Goal: Task Accomplishment & Management: Use online tool/utility

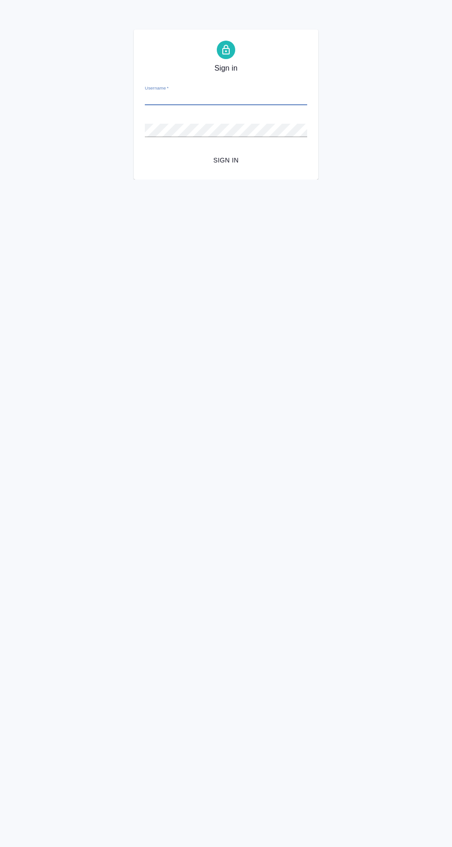
click at [263, 98] on input "Username   *" at bounding box center [226, 98] width 162 height 13
type input "e.matveeva@awatera.com"
click at [145, 152] on button "Sign in" at bounding box center [226, 160] width 162 height 17
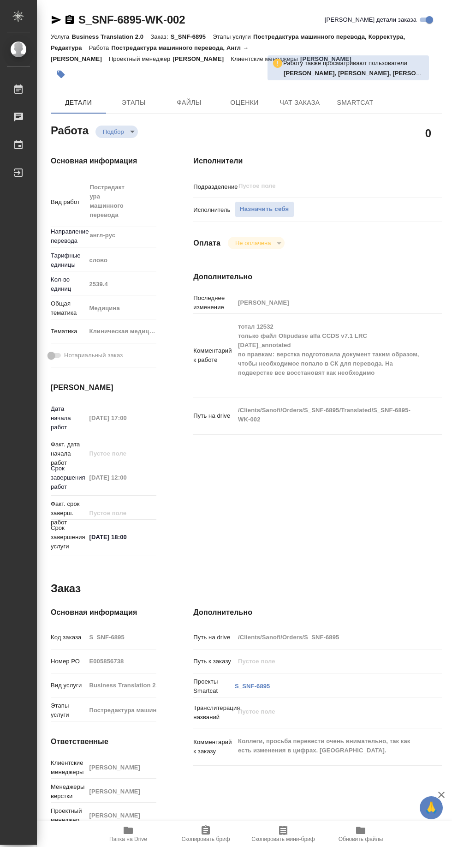
type textarea "x"
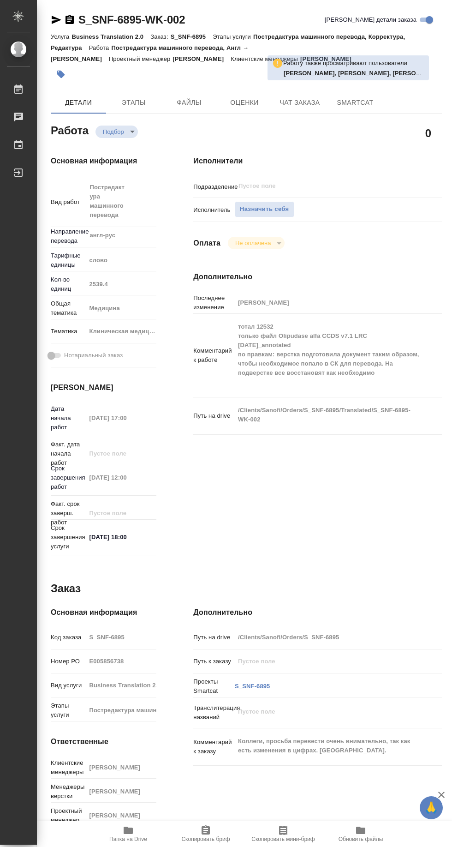
type textarea "x"
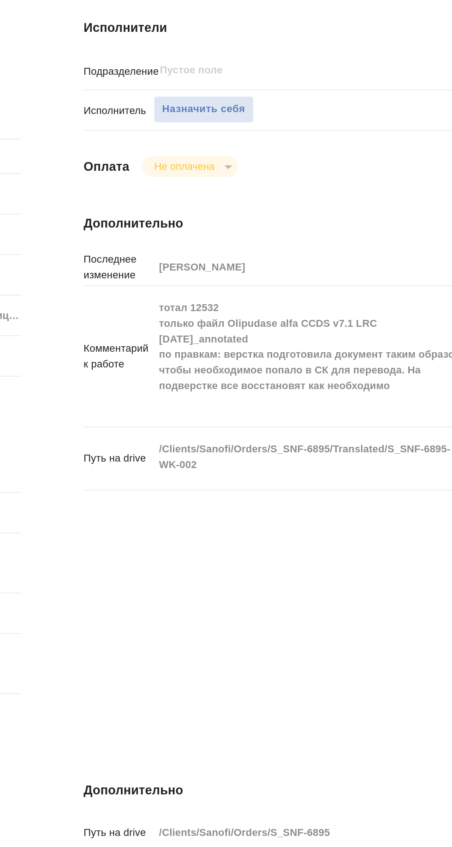
scroll to position [0, 0]
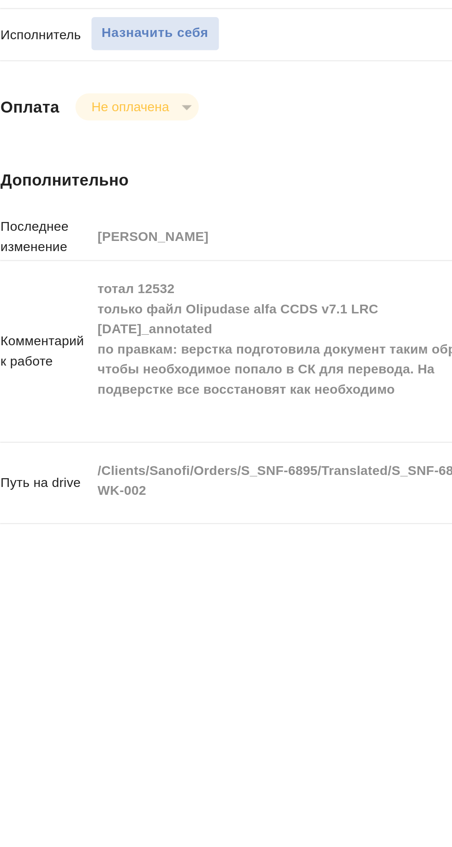
type textarea "x"
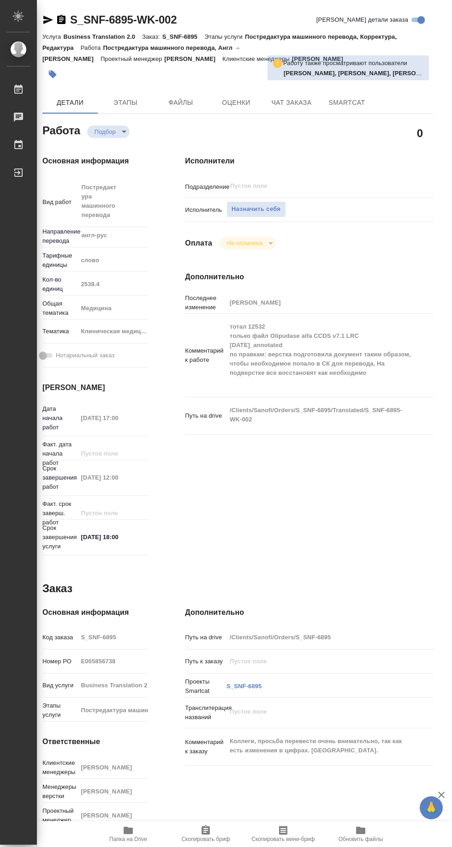
scroll to position [6, 0]
type textarea "x"
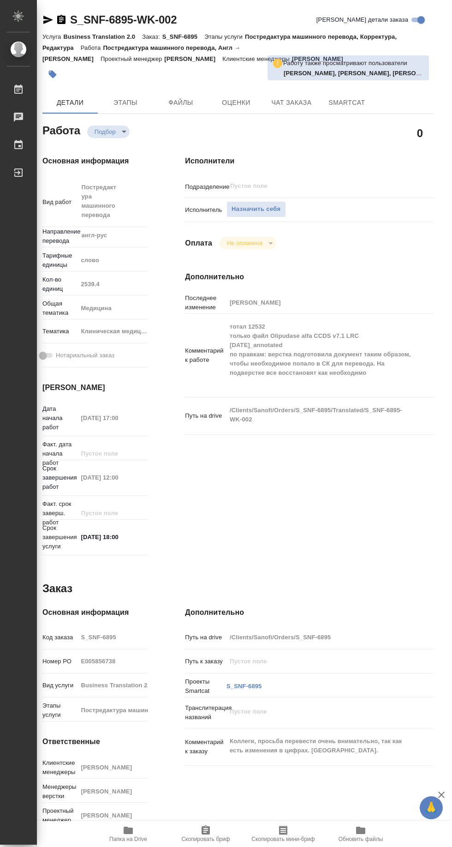
type textarea "x"
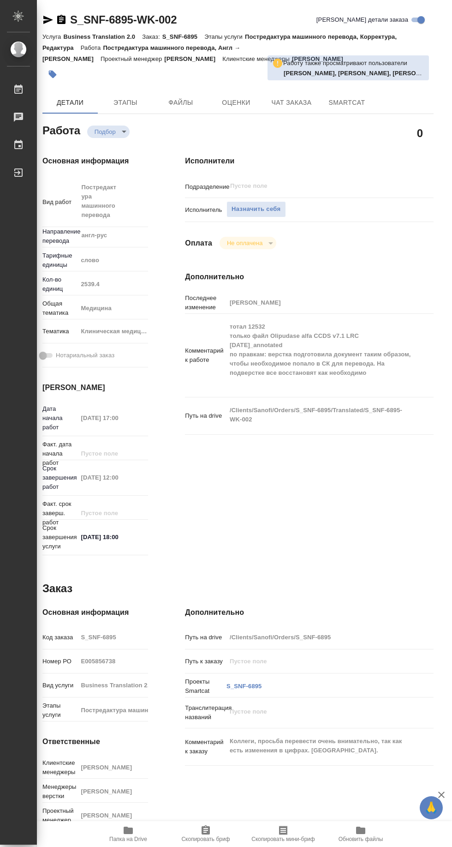
type textarea "x"
click at [137, 842] on span "Папка на Drive" at bounding box center [128, 838] width 38 height 6
type textarea "x"
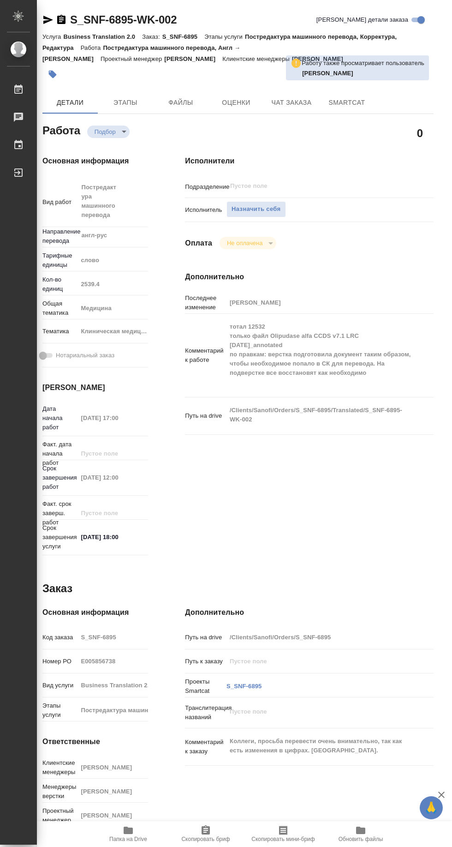
type textarea "x"
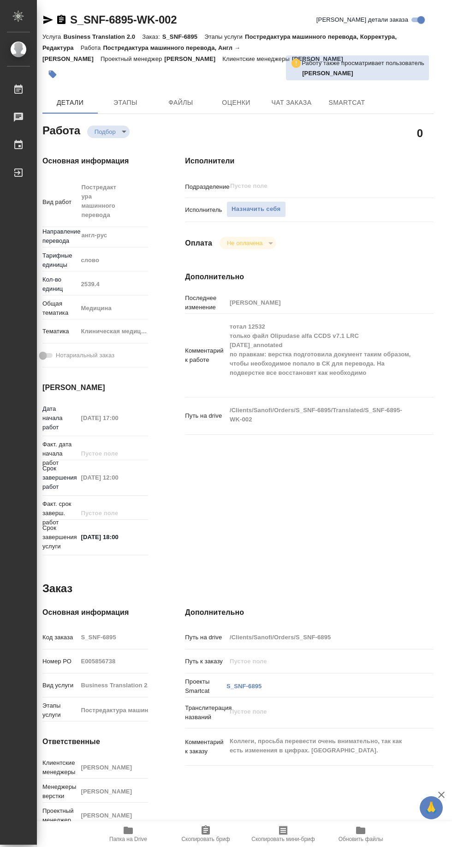
type textarea "x"
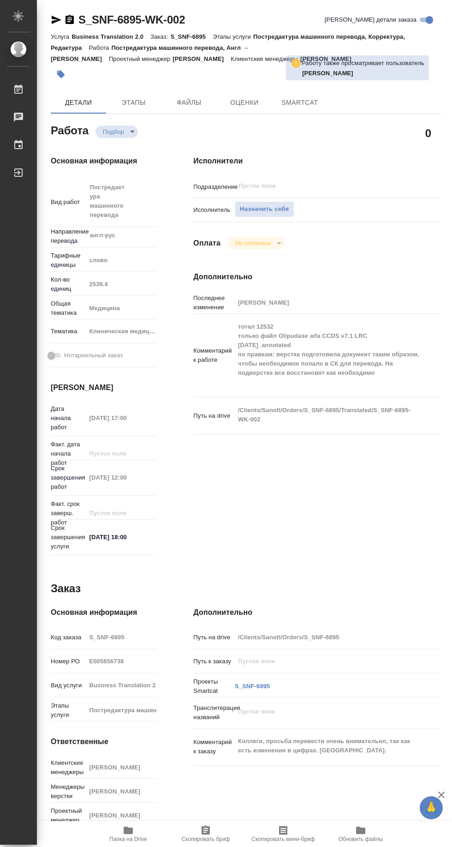
type textarea "x"
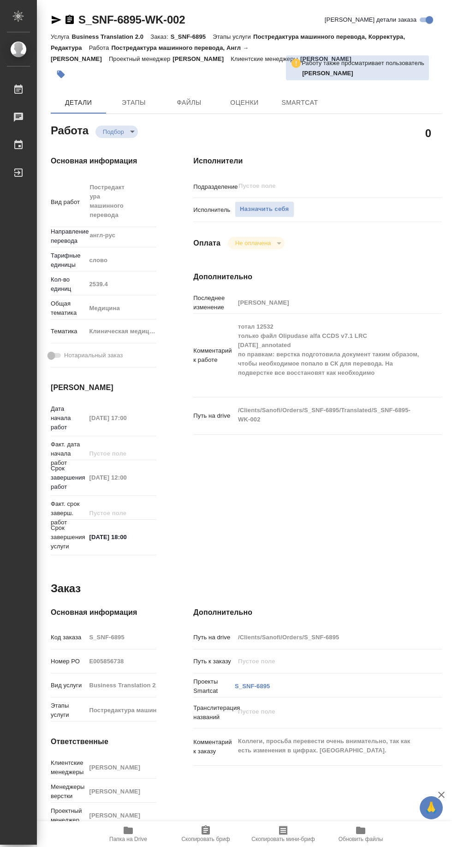
type textarea "x"
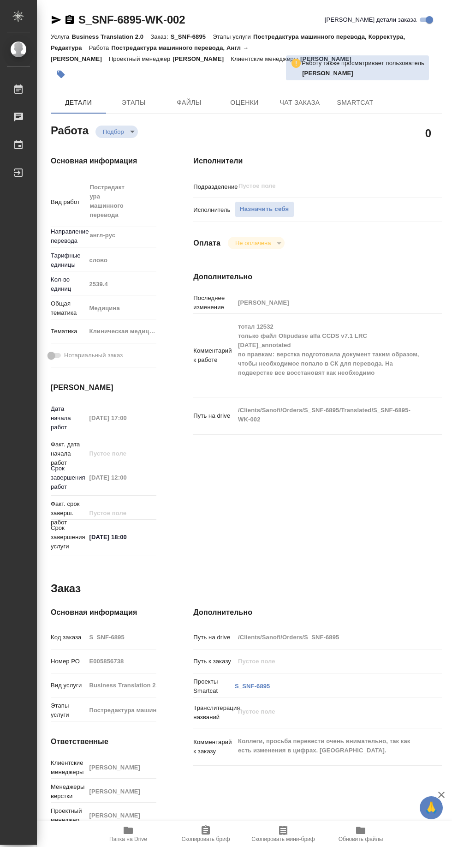
type textarea "x"
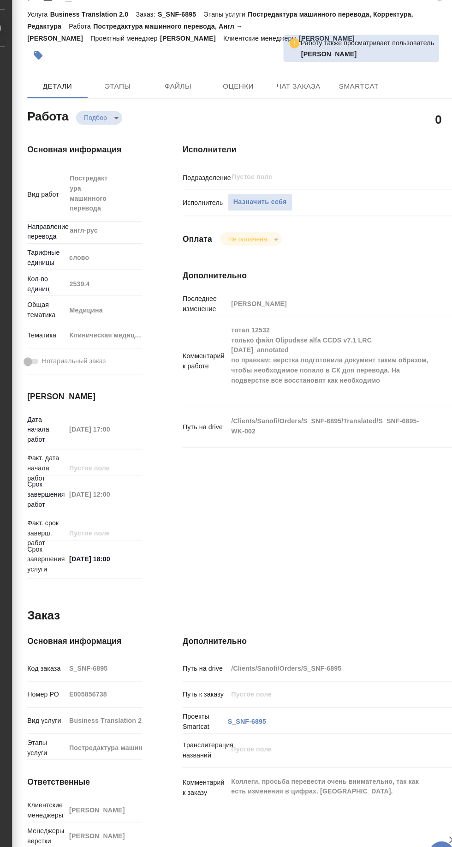
scroll to position [0, 5]
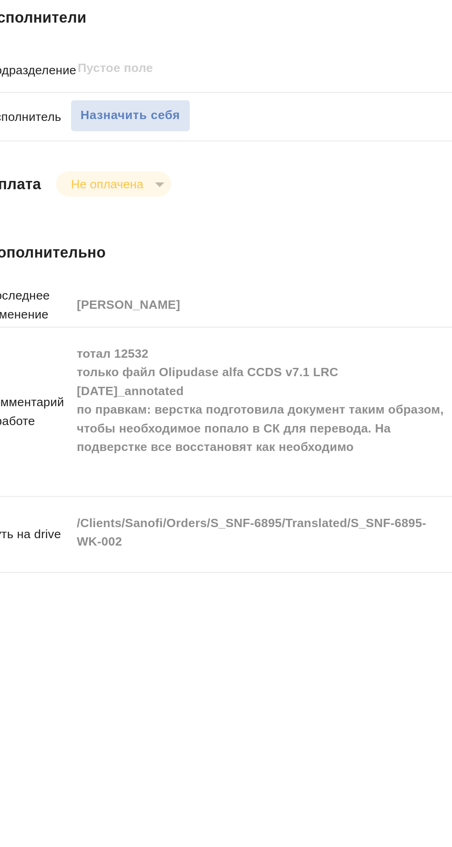
type textarea "x"
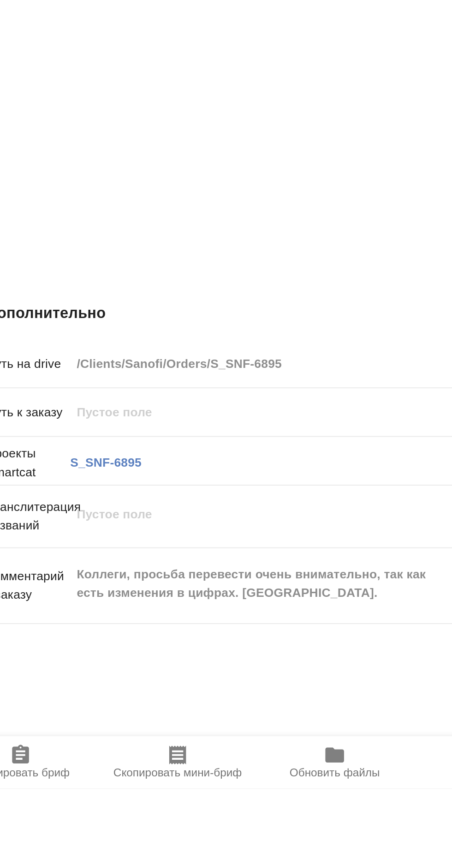
type textarea "x"
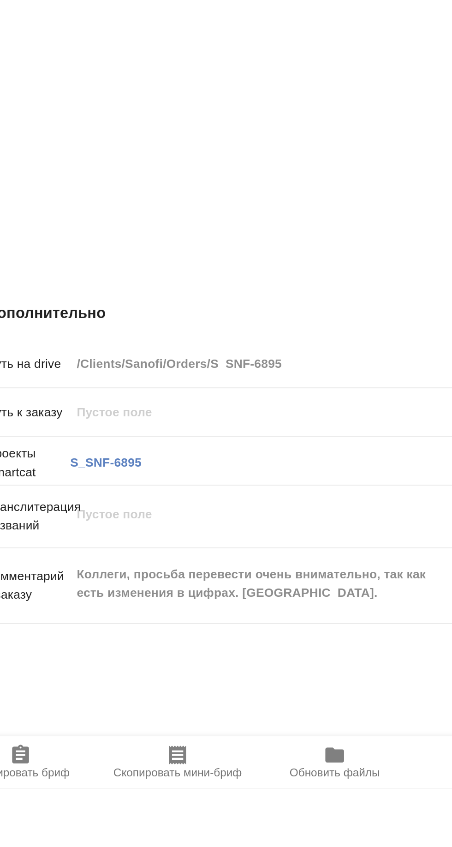
scroll to position [0, 0]
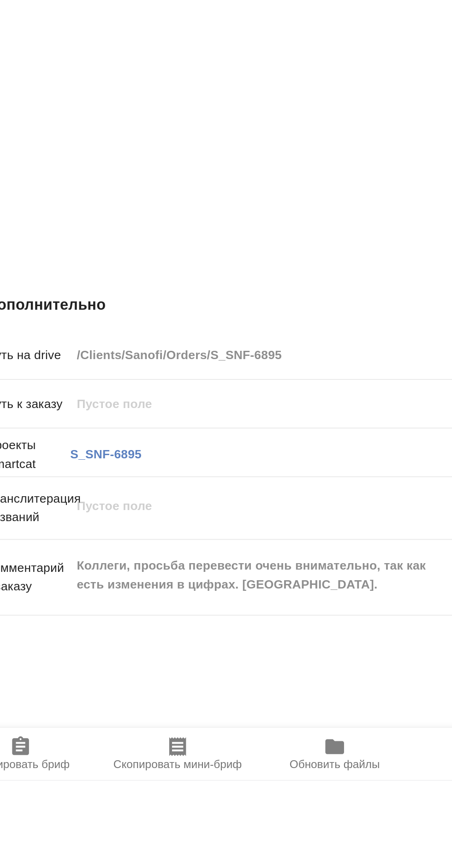
type textarea "x"
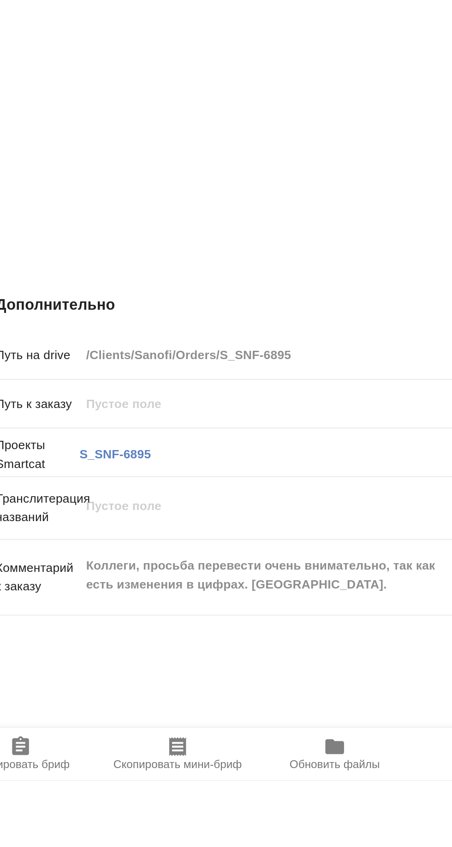
scroll to position [0, 8]
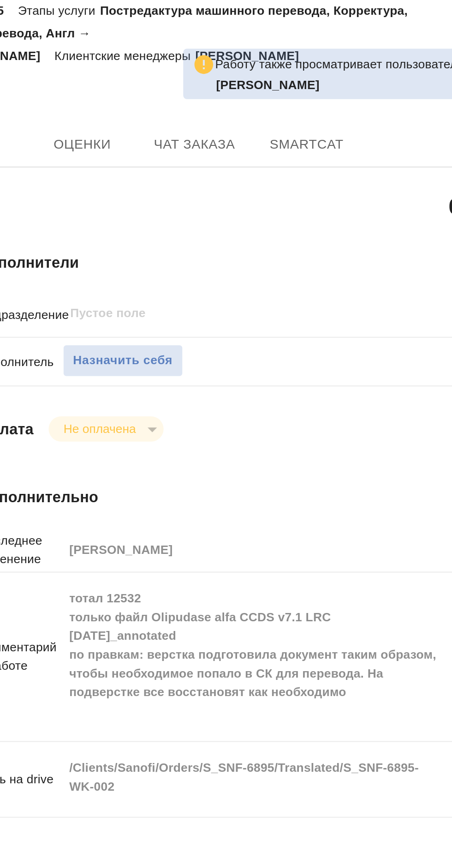
type textarea "x"
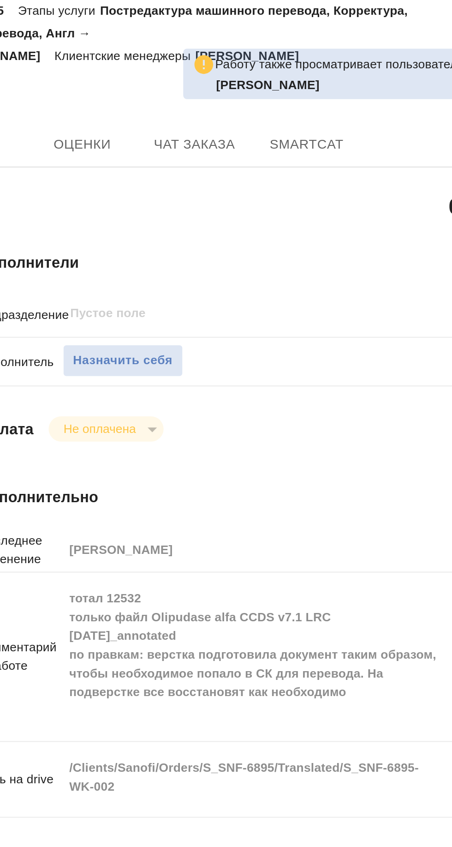
scroll to position [52, 0]
type textarea "x"
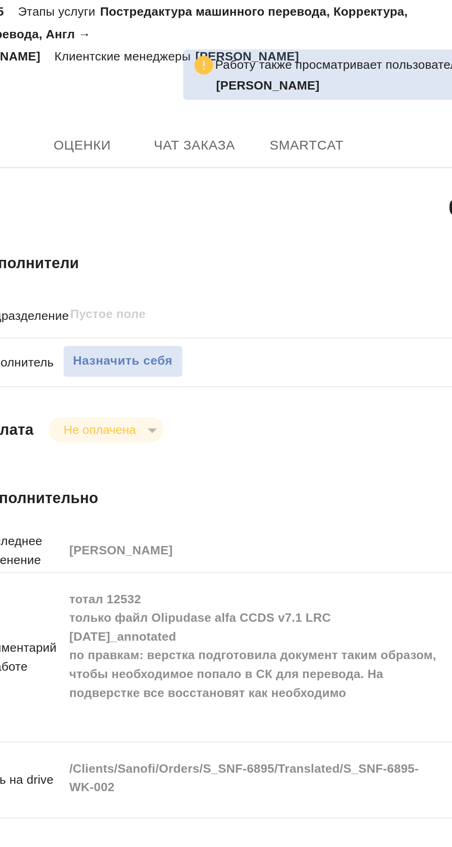
type textarea "x"
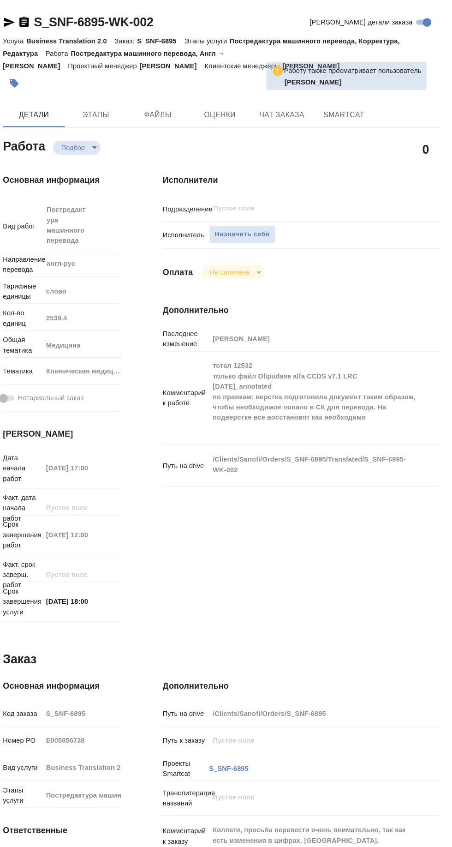
scroll to position [0, 0]
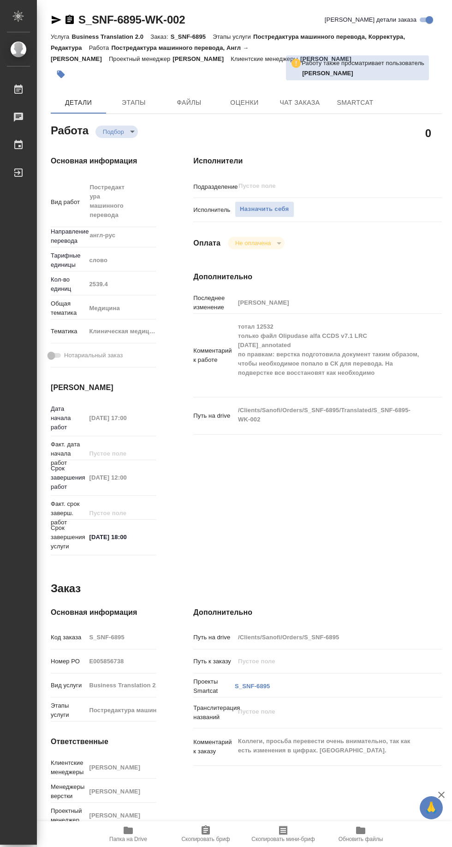
click at [267, 207] on span "Назначить себя" at bounding box center [264, 209] width 49 height 11
type textarea "x"
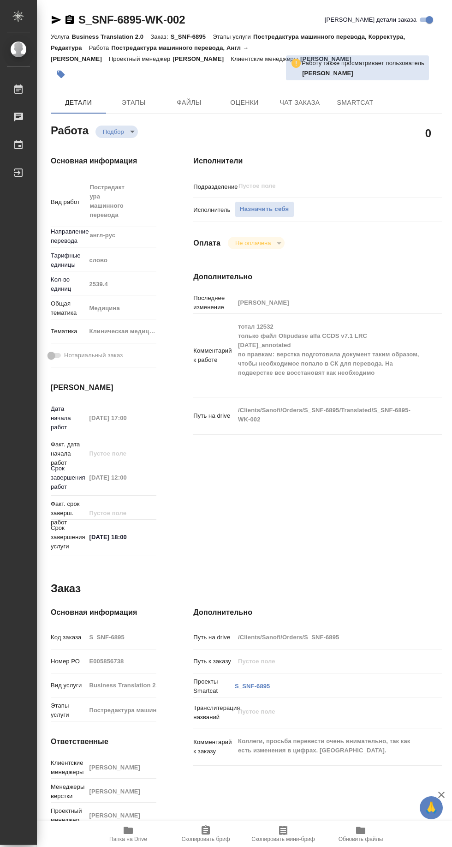
type textarea "x"
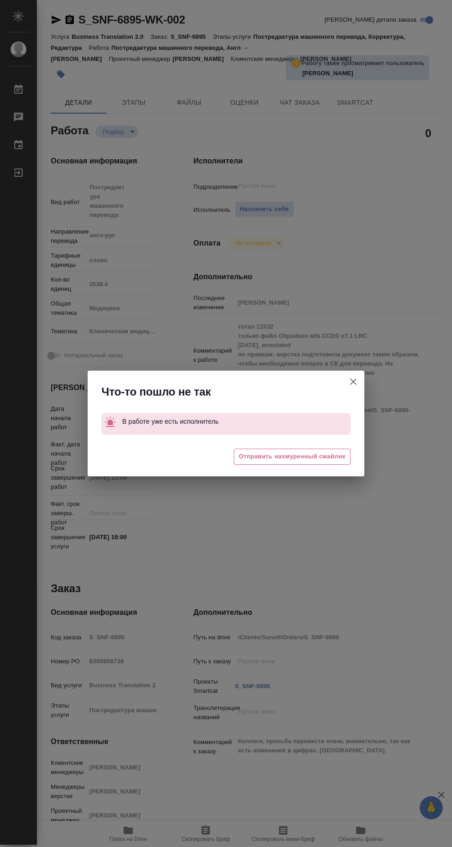
click at [353, 382] on icon "button" at bounding box center [353, 381] width 6 height 6
type textarea "x"
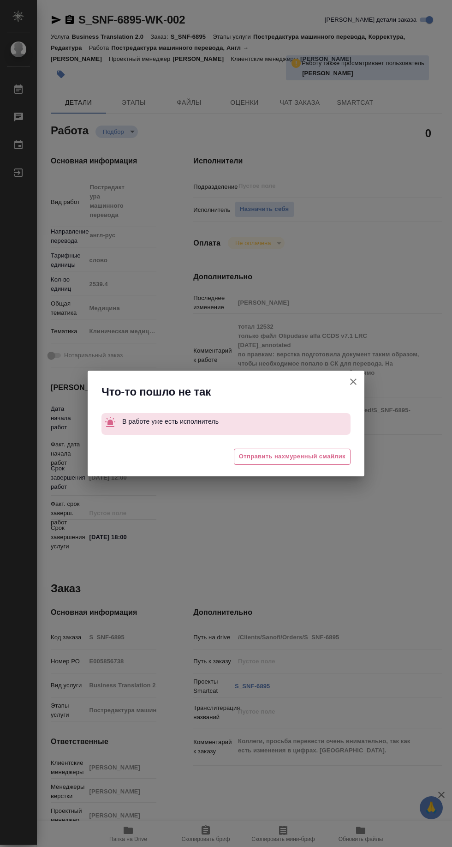
type textarea "x"
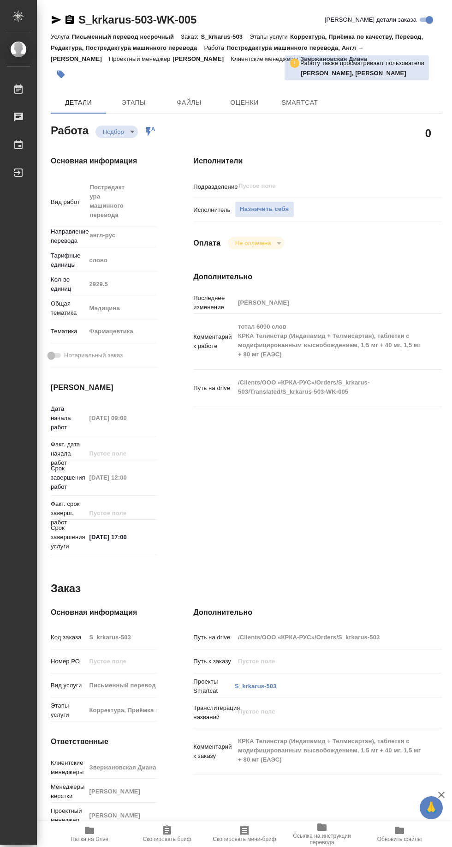
type textarea "x"
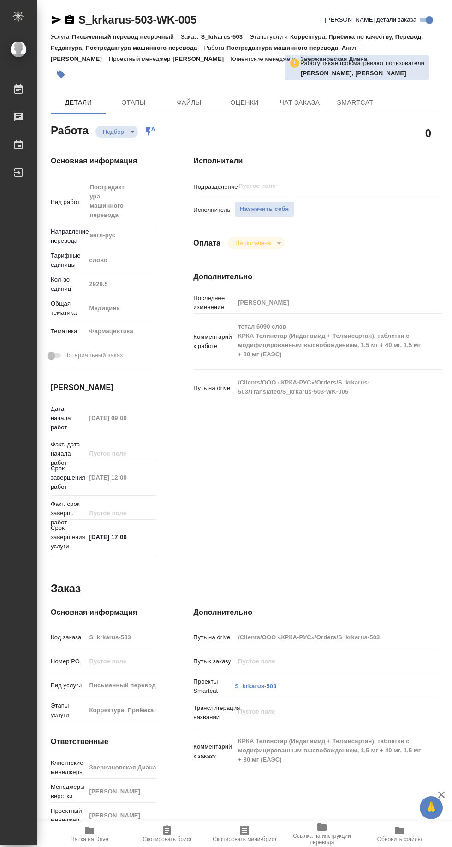
type textarea "x"
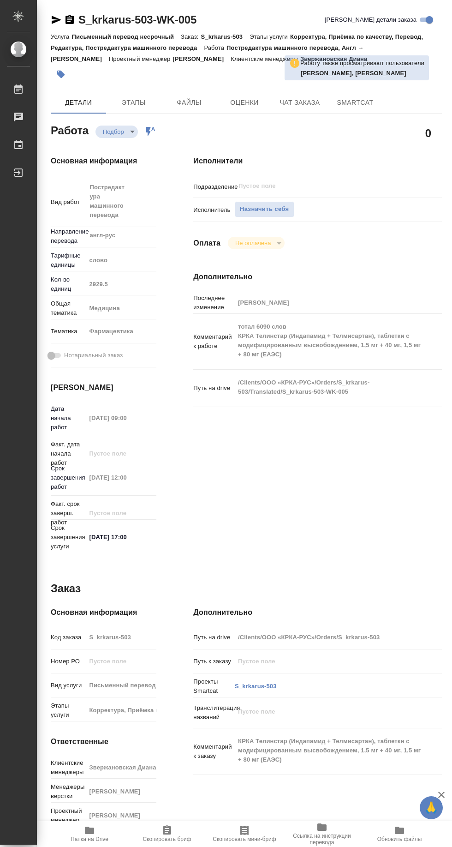
type textarea "x"
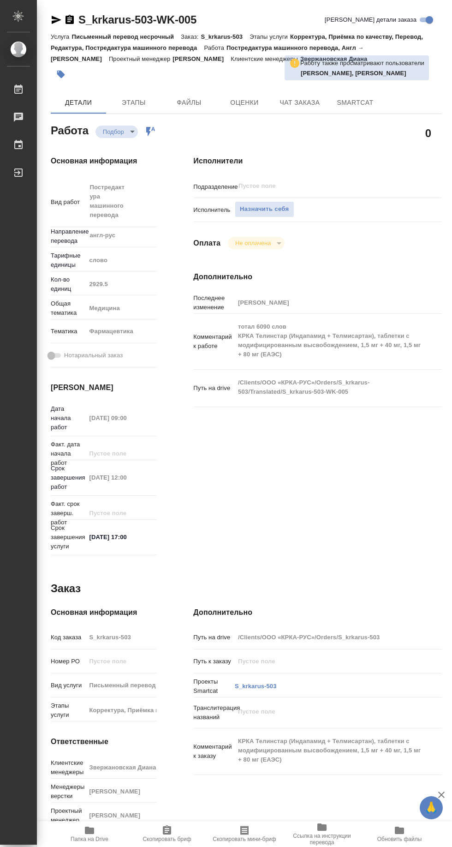
click at [102, 839] on span "Папка на Drive" at bounding box center [90, 838] width 38 height 6
